Goal: Task Accomplishment & Management: Use online tool/utility

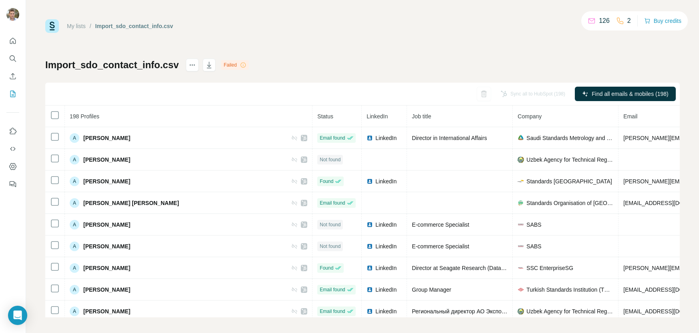
click at [237, 65] on div "Failed" at bounding box center [235, 65] width 28 height 10
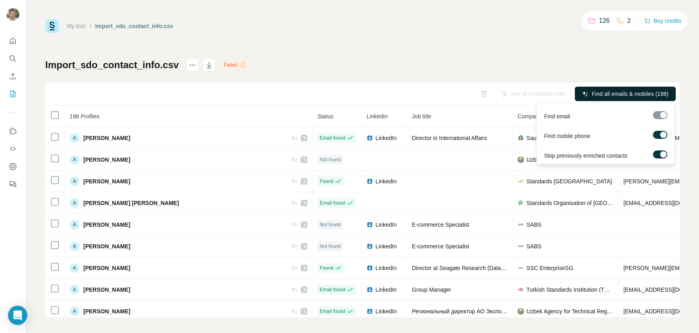
click at [628, 93] on span "Find all emails & mobiles (198)" at bounding box center [630, 94] width 77 height 8
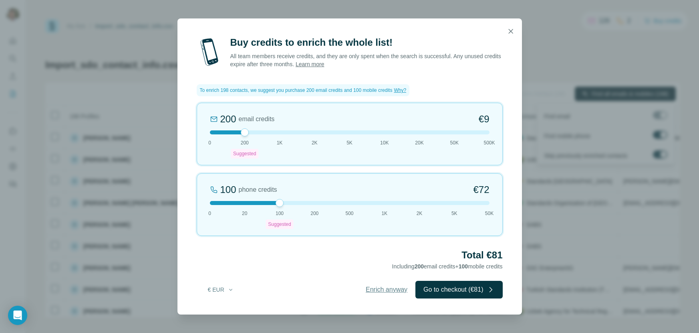
click at [381, 290] on span "Enrich anyway" at bounding box center [387, 290] width 42 height 10
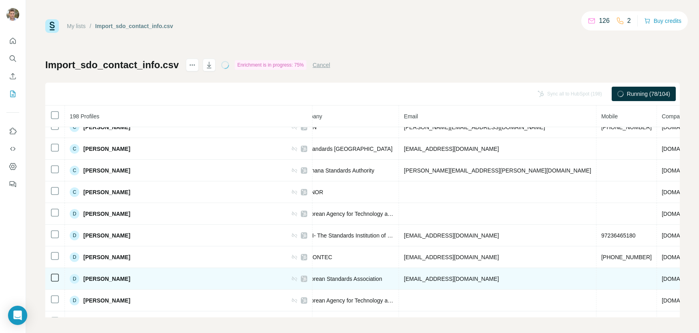
scroll to position [710, 220]
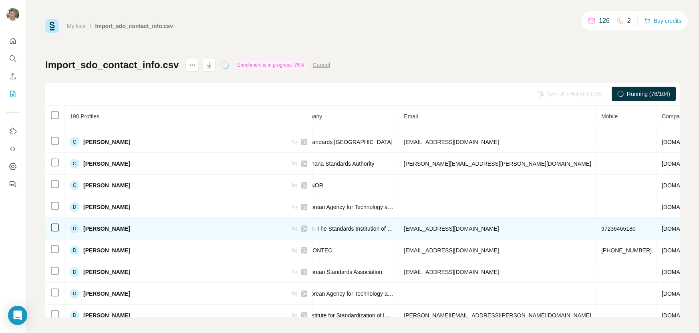
click at [602, 229] on span "97236465180" at bounding box center [619, 228] width 34 height 6
click at [602, 225] on span "97236465180" at bounding box center [619, 228] width 34 height 6
click at [602, 227] on span "97236465180" at bounding box center [619, 228] width 34 height 6
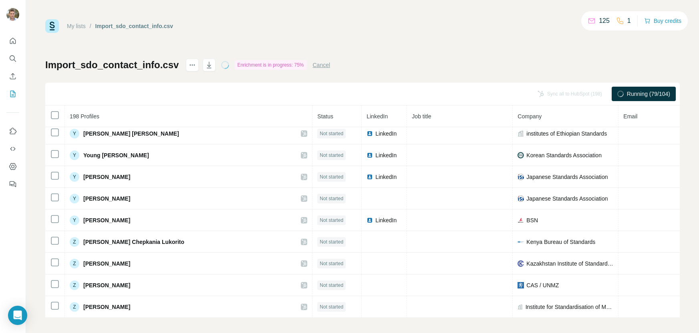
scroll to position [3573, 0]
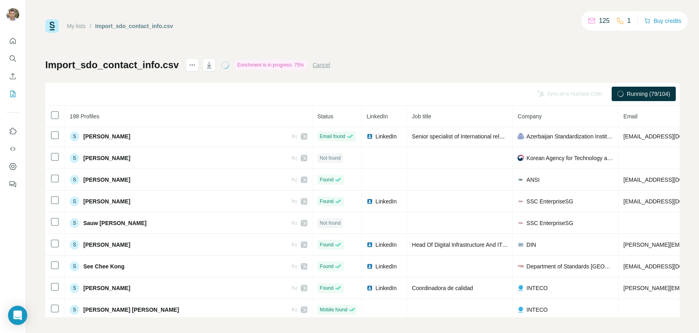
click at [518, 116] on span "Company" at bounding box center [530, 116] width 24 height 6
click at [661, 20] on button "Buy credits" at bounding box center [663, 20] width 37 height 11
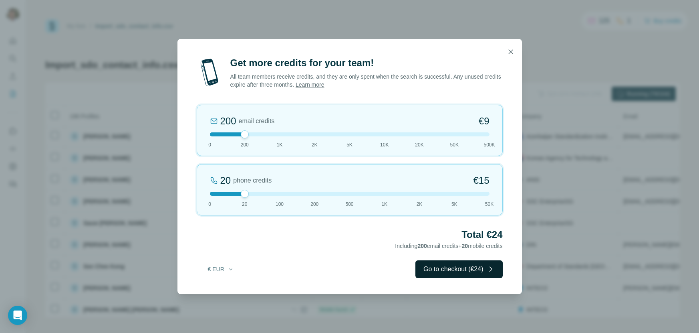
click at [449, 270] on button "Go to checkout (€24)" at bounding box center [459, 269] width 87 height 18
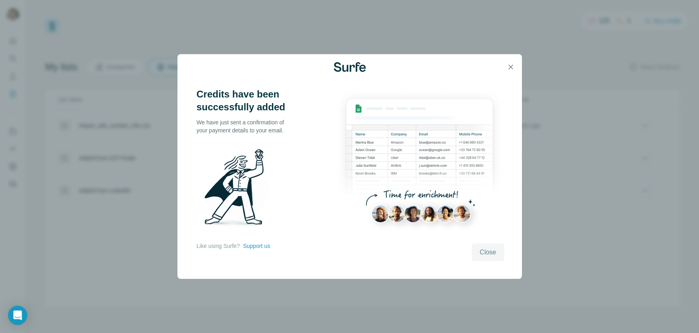
click at [486, 251] on span "Close" at bounding box center [488, 252] width 16 height 10
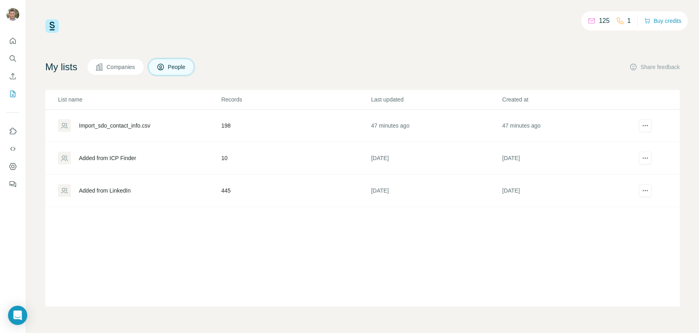
click at [118, 125] on div "Import_sdo_contact_info.csv" at bounding box center [114, 125] width 71 height 8
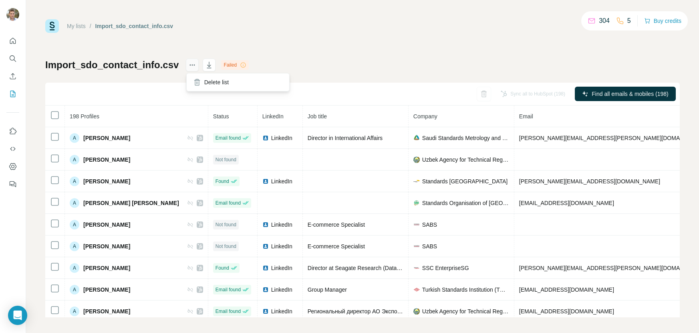
click at [190, 65] on icon "actions" at bounding box center [192, 65] width 8 height 8
click at [269, 16] on div "My lists / Import_sdo_contact_info.csv 304 5 Buy credits Import_sdo_contact_inf…" at bounding box center [362, 166] width 673 height 333
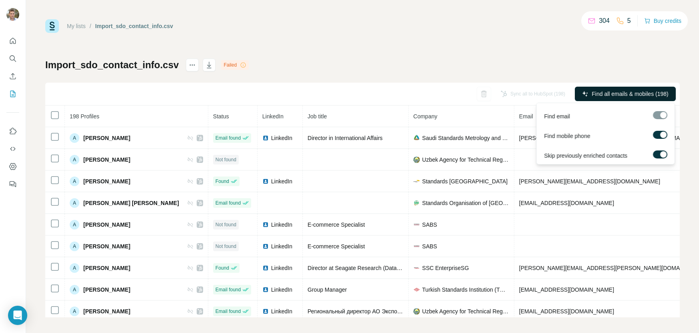
click at [655, 92] on span "Find all emails & mobiles (198)" at bounding box center [630, 94] width 77 height 8
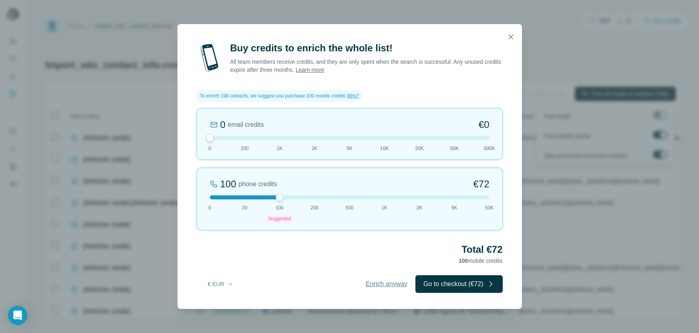
click at [383, 285] on span "Enrich anyway" at bounding box center [387, 284] width 42 height 10
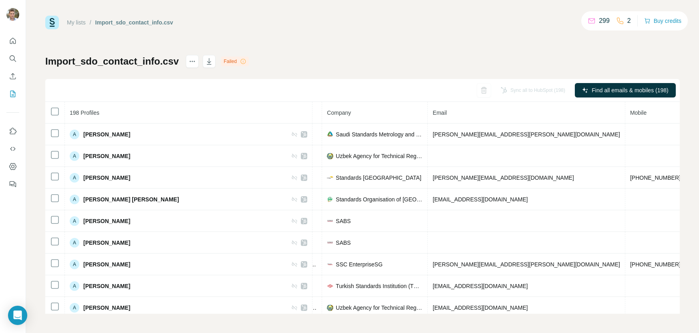
scroll to position [0, 221]
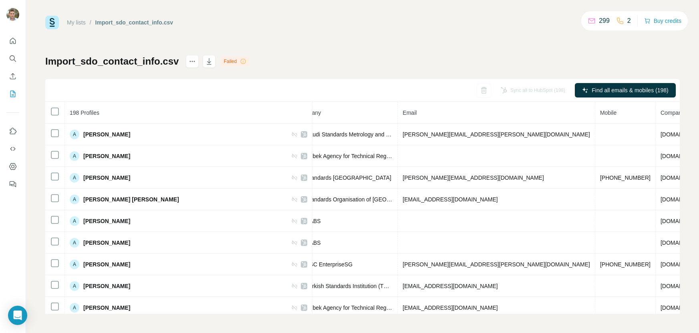
click at [524, 94] on div "Sync all to HubSpot (198)" at bounding box center [533, 90] width 76 height 14
click at [513, 85] on div "Sync all to HubSpot (198)" at bounding box center [533, 90] width 76 height 14
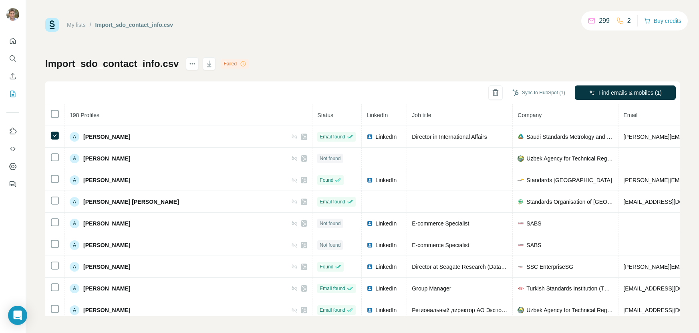
scroll to position [4, 0]
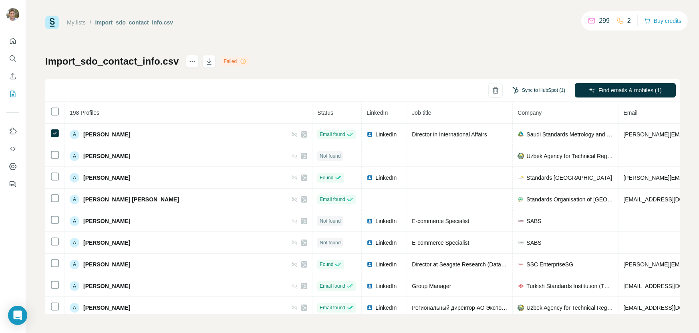
click at [540, 90] on button "Sync to HubSpot (1)" at bounding box center [539, 90] width 64 height 12
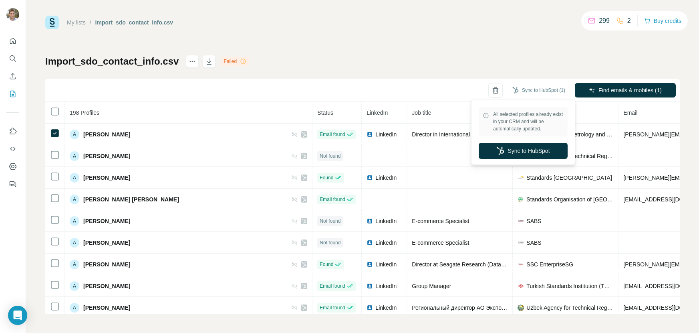
click at [448, 65] on div "Import_sdo_contact_info.csv Failed Sync to HubSpot (1) Find emails & mobiles (1…" at bounding box center [362, 184] width 635 height 259
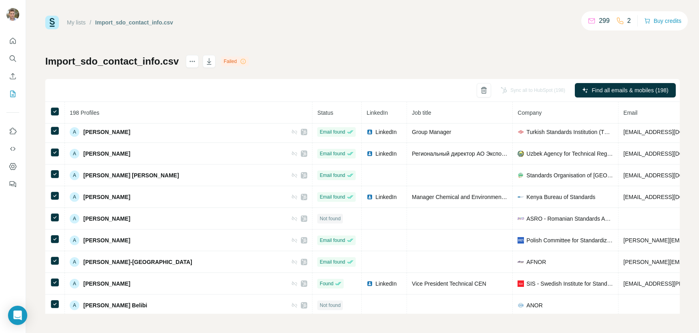
scroll to position [0, 0]
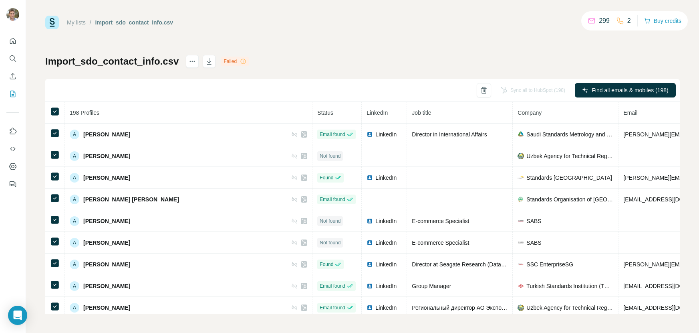
click at [501, 53] on div "My lists / Import_sdo_contact_info.csv 299 2 Buy credits Import_sdo_contact_inf…" at bounding box center [362, 165] width 635 height 298
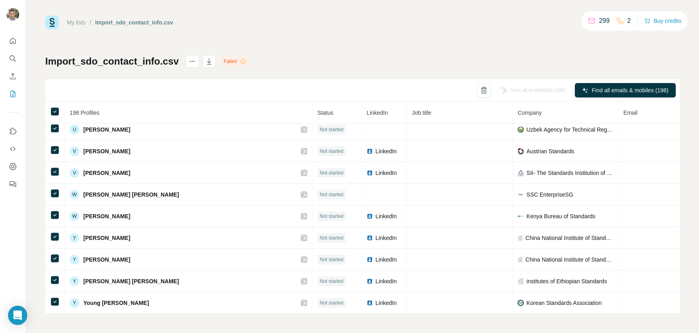
scroll to position [4096, 0]
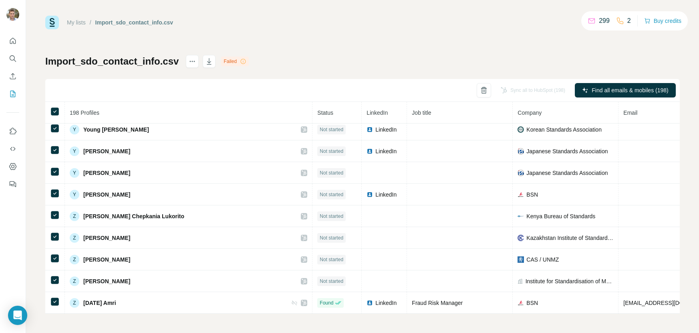
click at [530, 87] on div "Sync all to HubSpot (198)" at bounding box center [533, 90] width 76 height 14
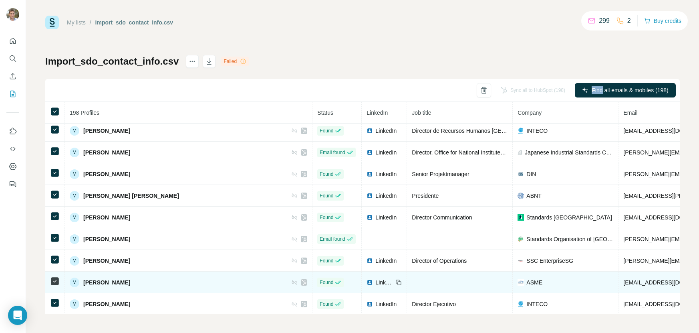
scroll to position [2724, 0]
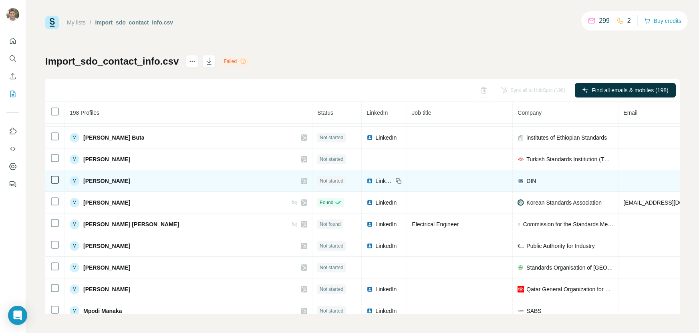
click at [320, 181] on span "Not started" at bounding box center [332, 180] width 24 height 7
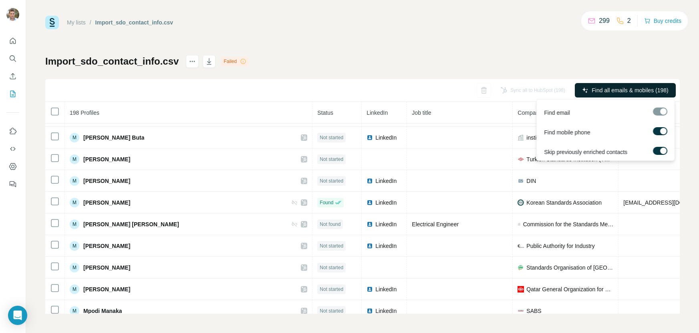
click at [632, 89] on span "Find all emails & mobiles (198)" at bounding box center [630, 90] width 77 height 8
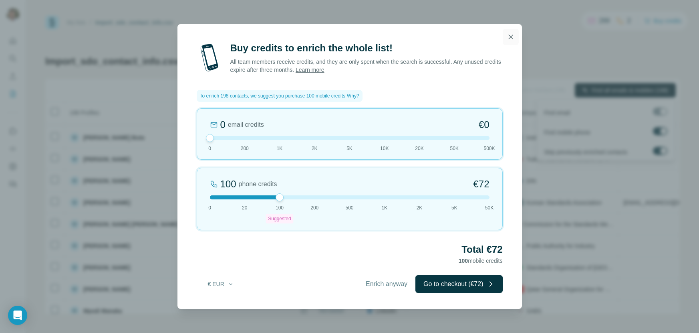
click at [510, 34] on icon "button" at bounding box center [511, 37] width 8 height 8
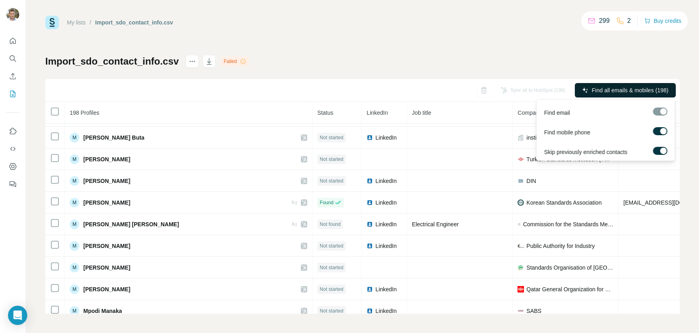
click at [659, 131] on label at bounding box center [660, 131] width 14 height 8
click at [639, 88] on span "Find all emails (198)" at bounding box center [644, 90] width 51 height 8
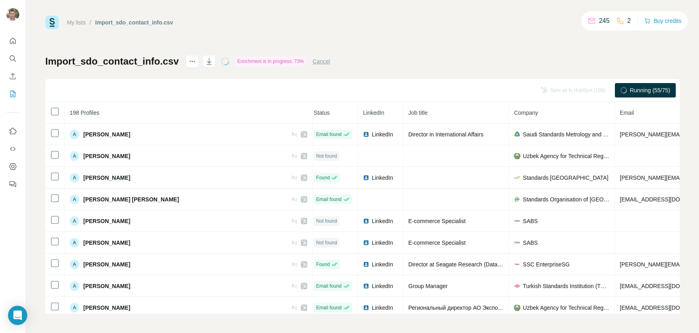
scroll to position [0, 0]
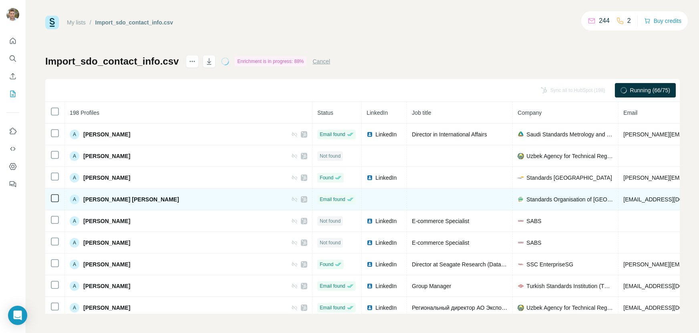
click at [146, 198] on span "[PERSON_NAME] [PERSON_NAME]" at bounding box center [131, 199] width 96 height 8
copy div "[PERSON_NAME] [PERSON_NAME]"
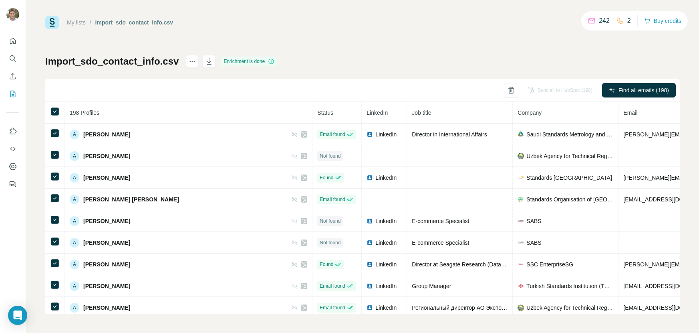
click at [550, 89] on div "Sync all to HubSpot (198)" at bounding box center [561, 90] width 76 height 14
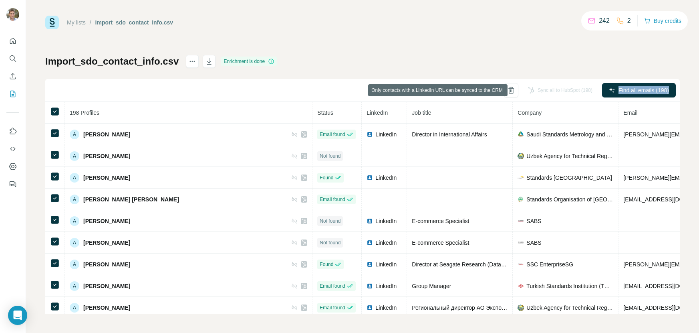
click at [550, 89] on div "Sync all to HubSpot (198)" at bounding box center [561, 90] width 76 height 14
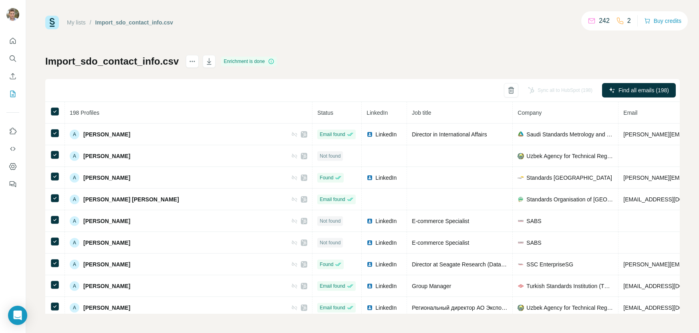
click at [538, 89] on div "Sync all to HubSpot (198)" at bounding box center [561, 90] width 76 height 14
click at [549, 60] on div "Import_sdo_contact_info.csv Enrichment is done Sync all to HubSpot (198) Find a…" at bounding box center [362, 184] width 635 height 259
click at [545, 49] on div "My lists / Import_sdo_contact_info.csv 242 2 Buy credits Import_sdo_contact_inf…" at bounding box center [362, 165] width 635 height 298
click at [210, 61] on icon "button" at bounding box center [209, 61] width 8 height 8
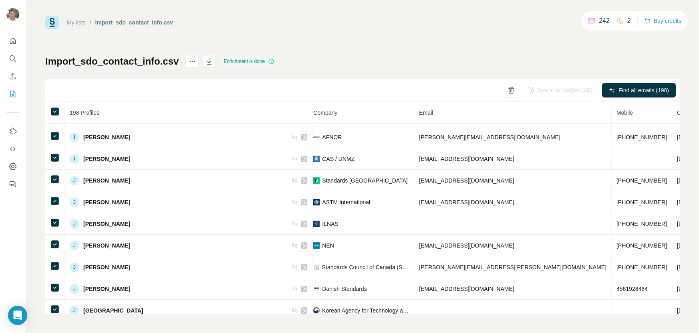
scroll to position [1642, 221]
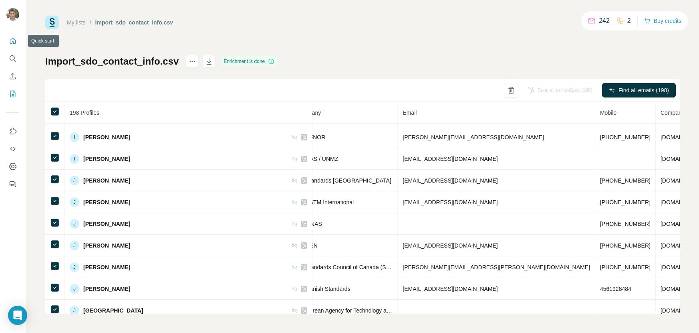
click at [12, 41] on icon "Quick start" at bounding box center [13, 41] width 8 height 8
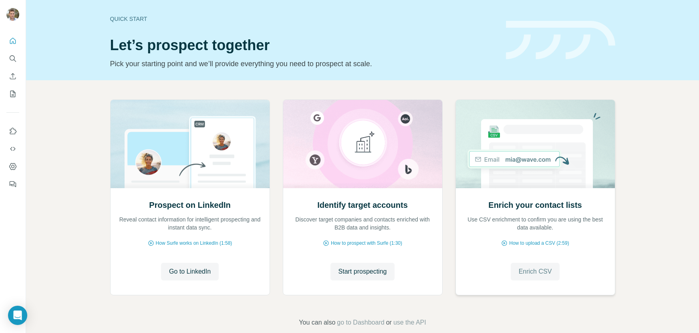
click at [530, 271] on span "Enrich CSV" at bounding box center [535, 272] width 33 height 10
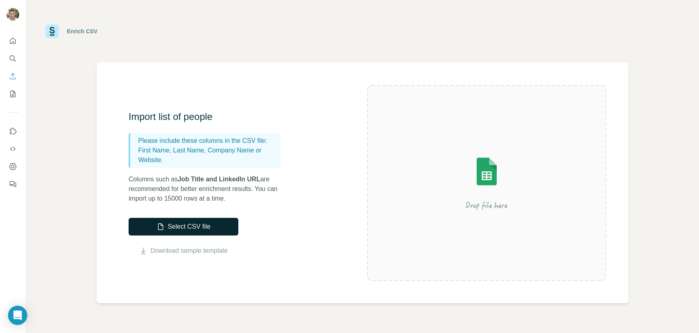
click at [208, 222] on button "Select CSV file" at bounding box center [184, 227] width 110 height 18
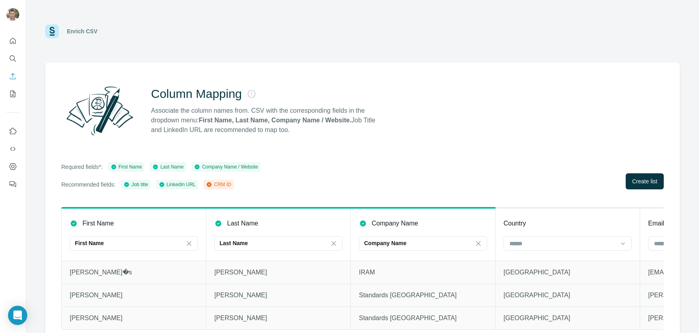
scroll to position [11, 0]
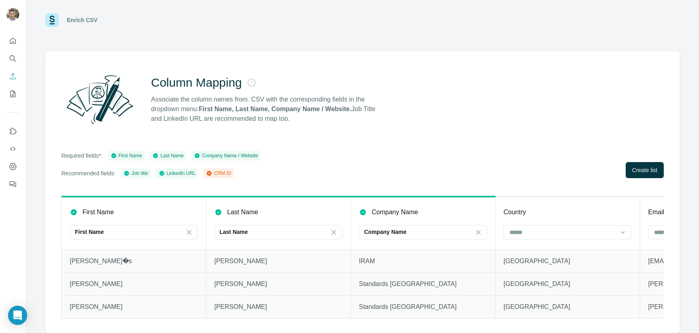
click at [95, 261] on p "Nicol�s" at bounding box center [134, 261] width 128 height 10
click at [519, 232] on input at bounding box center [563, 232] width 108 height 9
click at [491, 164] on div "Required fields*: First Name Last Name Company Name / Website Recommended field…" at bounding box center [362, 164] width 603 height 27
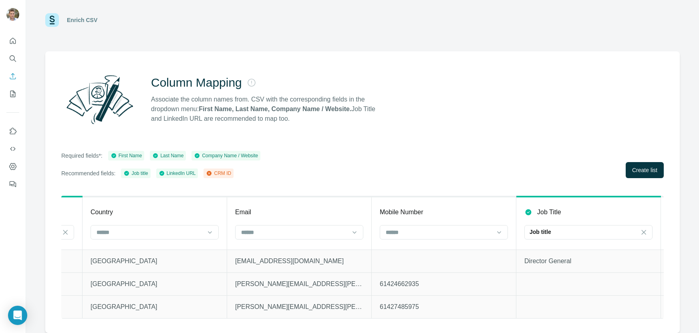
scroll to position [0, 416]
click at [319, 230] on input at bounding box center [292, 232] width 108 height 9
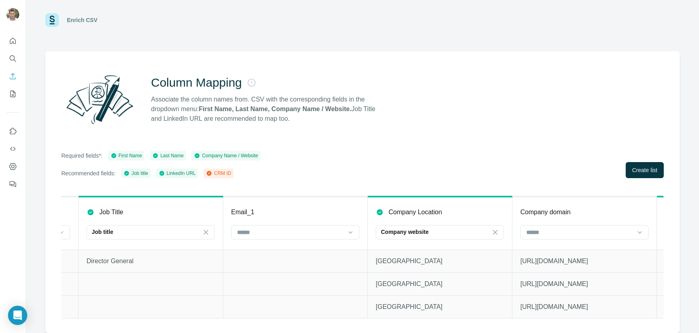
scroll to position [0, 929]
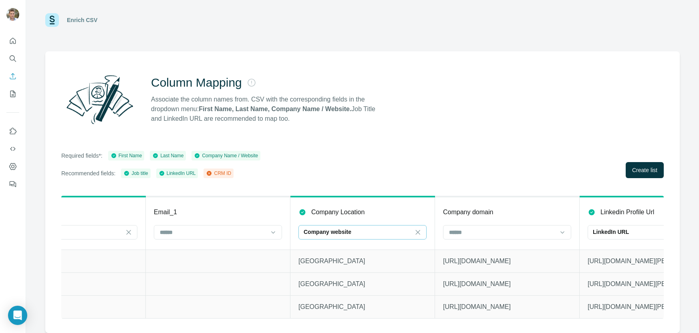
click at [400, 232] on div "Company website" at bounding box center [358, 232] width 108 height 8
click at [417, 230] on icon at bounding box center [418, 232] width 8 height 8
click at [460, 228] on input at bounding box center [503, 232] width 108 height 9
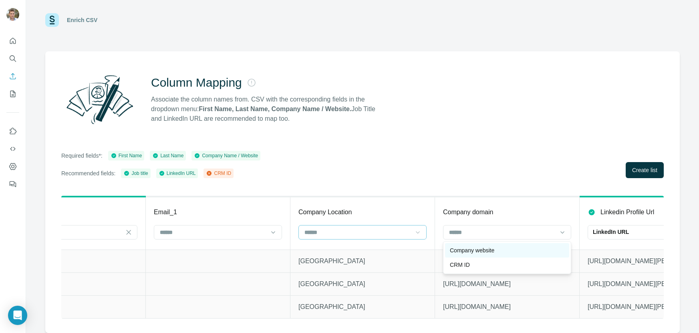
click at [465, 248] on p "Company website" at bounding box center [472, 250] width 44 height 8
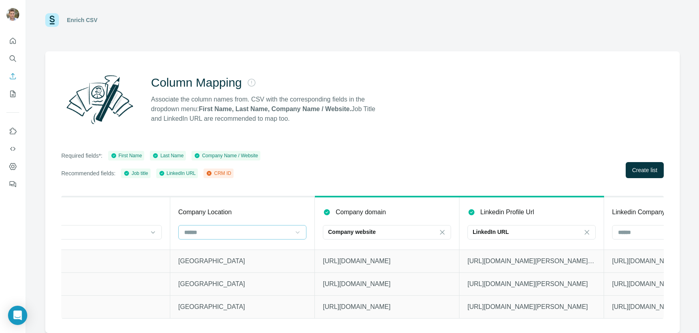
scroll to position [0, 1134]
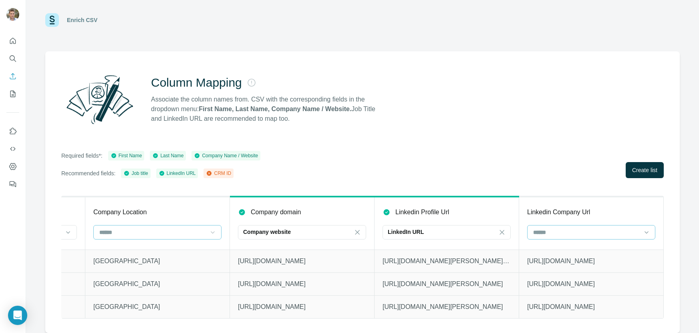
click at [565, 234] on input at bounding box center [587, 232] width 108 height 9
click at [639, 169] on span "Create list" at bounding box center [645, 170] width 25 height 8
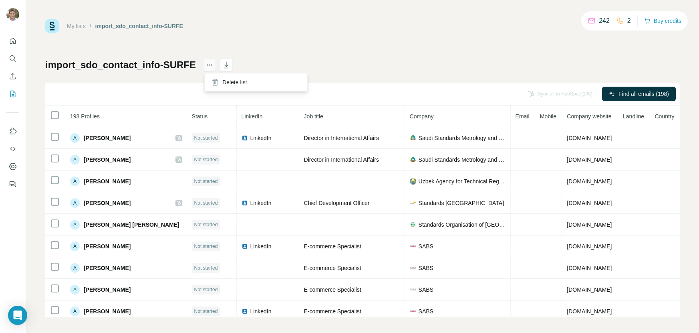
click at [210, 66] on icon "actions" at bounding box center [210, 65] width 8 height 8
click at [230, 81] on div "Delete list" at bounding box center [255, 82] width 99 height 14
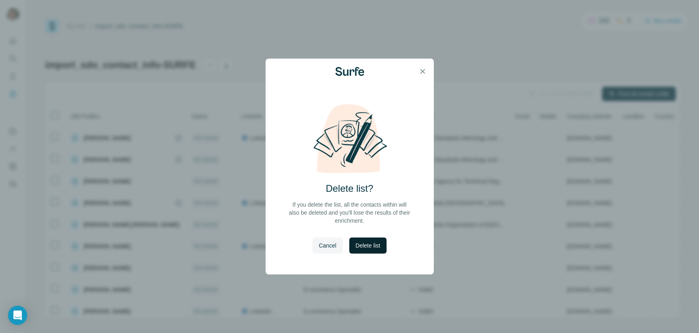
click at [368, 247] on span "Delete list" at bounding box center [368, 245] width 24 height 8
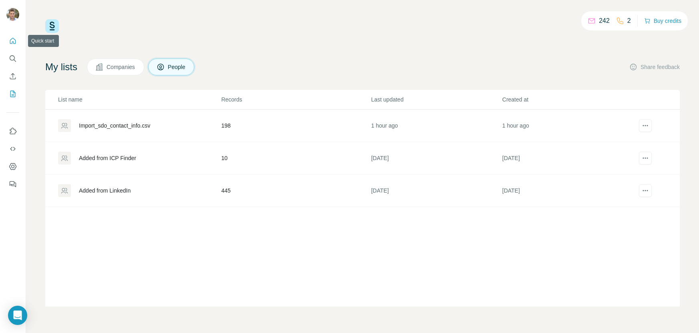
click at [10, 40] on icon "Quick start" at bounding box center [13, 41] width 8 height 8
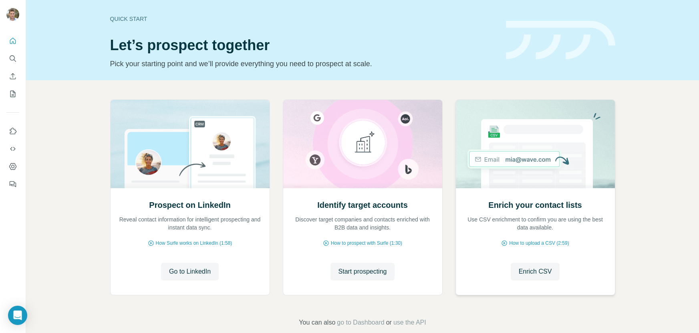
click at [523, 162] on img at bounding box center [536, 144] width 160 height 88
click at [530, 269] on span "Enrich CSV" at bounding box center [535, 272] width 33 height 10
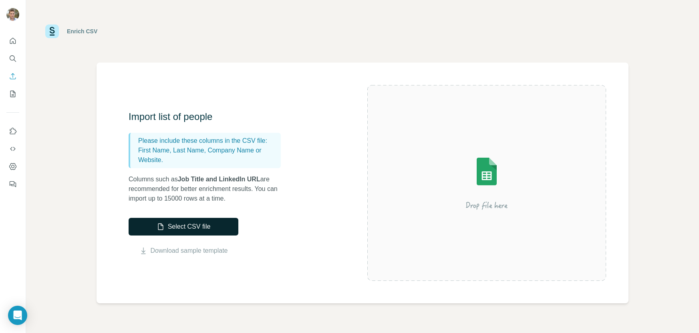
click at [204, 221] on button "Select CSV file" at bounding box center [184, 227] width 110 height 18
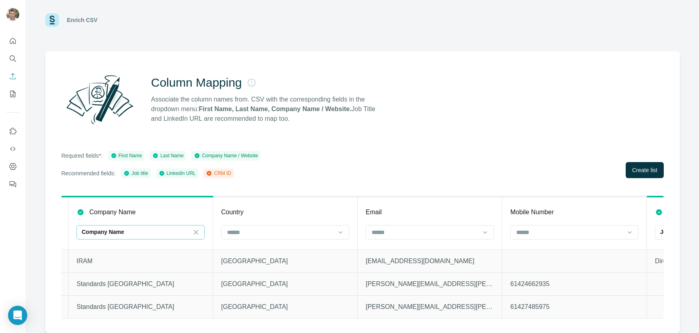
scroll to position [0, 284]
click at [315, 228] on input at bounding box center [279, 232] width 108 height 9
click at [431, 240] on div at bounding box center [429, 233] width 128 height 16
click at [465, 188] on div "Column Mapping Associate the column names from. CSV with the corresponding fiel…" at bounding box center [362, 191] width 635 height 281
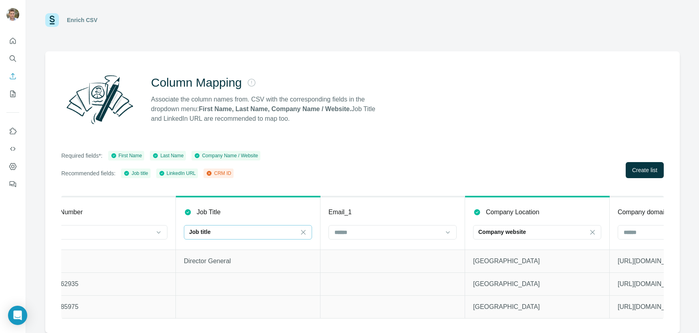
scroll to position [0, 880]
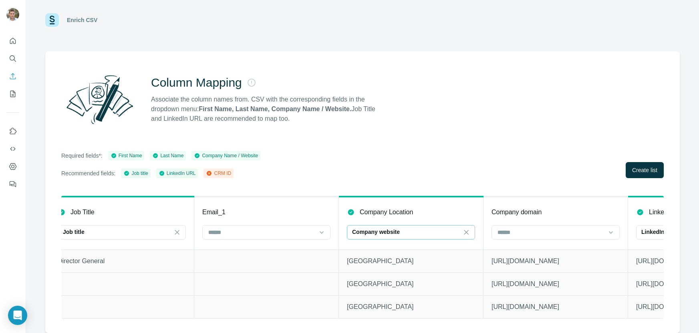
click at [455, 232] on div "Company website" at bounding box center [406, 232] width 108 height 8
click at [469, 229] on icon at bounding box center [467, 232] width 8 height 8
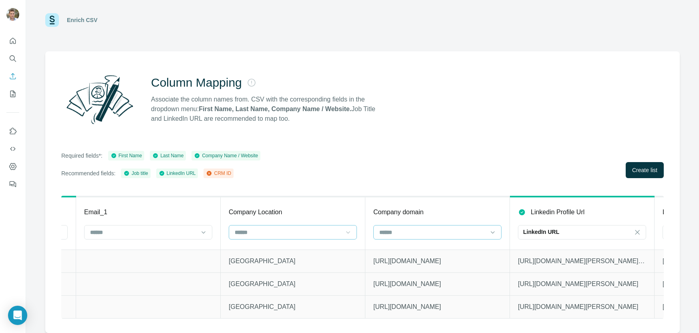
scroll to position [0, 1003]
click at [482, 232] on input at bounding box center [428, 232] width 108 height 9
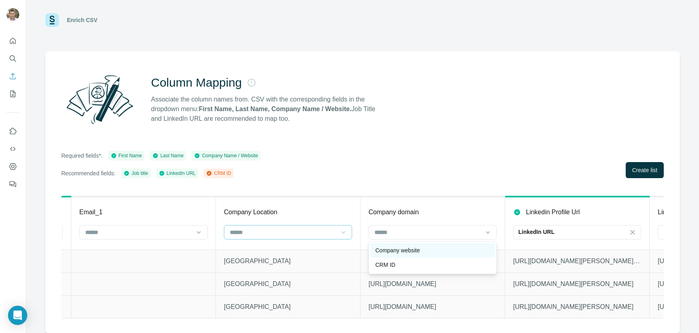
click at [460, 250] on div "Company website" at bounding box center [433, 250] width 115 height 8
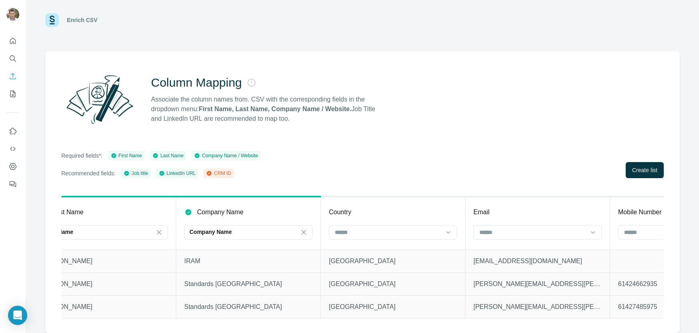
scroll to position [0, 178]
click at [431, 232] on input at bounding box center [385, 232] width 108 height 9
click at [518, 158] on div "Required fields*: First Name Last Name Company Name / Website Recommended field…" at bounding box center [362, 164] width 603 height 27
click at [645, 164] on button "Create list" at bounding box center [645, 170] width 38 height 16
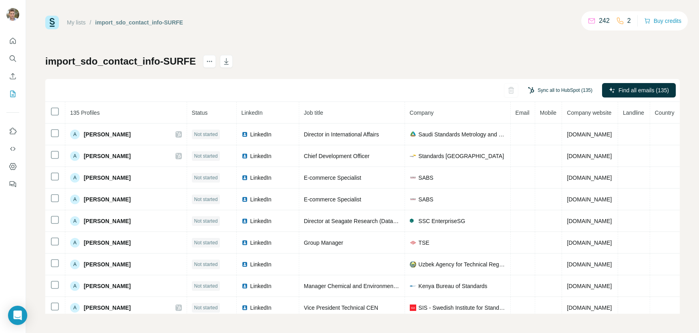
click at [561, 90] on button "Sync all to HubSpot (135)" at bounding box center [561, 90] width 76 height 12
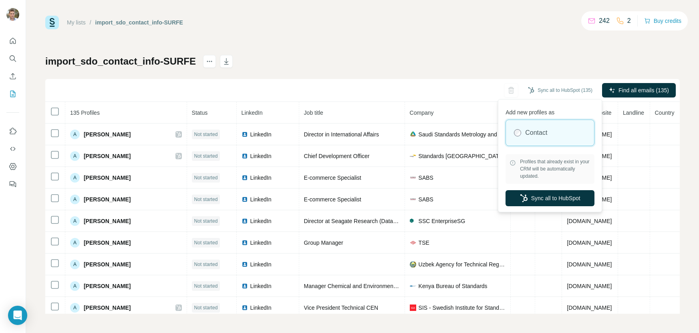
click at [514, 168] on div "Profiles that already exist in your CRM will be automatically updated." at bounding box center [550, 169] width 89 height 30
click at [513, 162] on icon at bounding box center [513, 163] width 0 height 2
click at [558, 197] on button "Sync all to HubSpot" at bounding box center [550, 198] width 89 height 16
